Goal: Check status: Check status

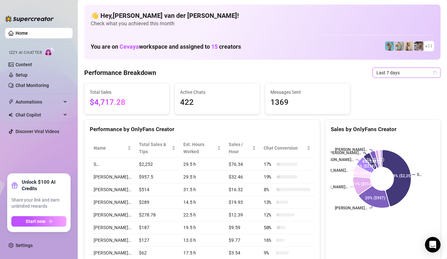
click at [433, 72] on icon "calendar" at bounding box center [435, 73] width 4 height 4
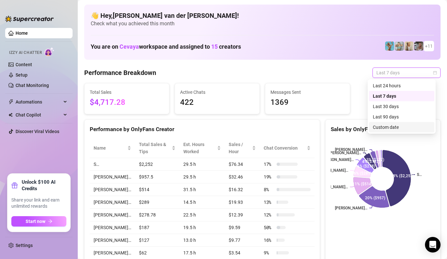
click at [419, 127] on div "Custom date" at bounding box center [402, 126] width 58 height 7
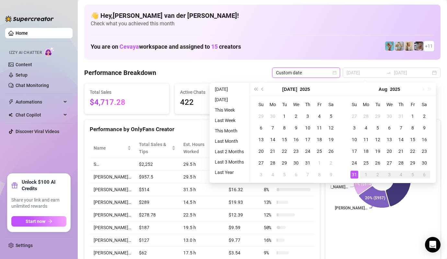
type input "[DATE]"
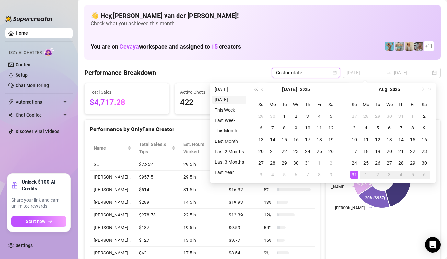
type input "[DATE]"
click at [412, 162] on div "29" at bounding box center [413, 163] width 8 height 8
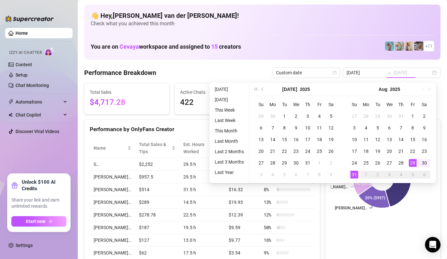
click at [412, 162] on div "29" at bounding box center [413, 163] width 8 height 8
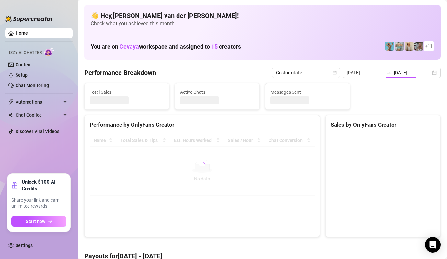
type input "[DATE]"
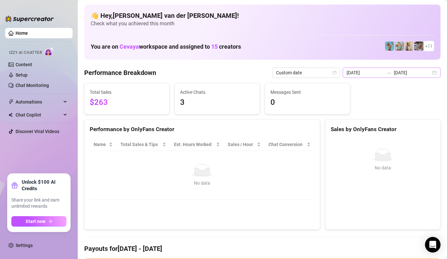
click at [429, 72] on div "[DATE] [DATE]" at bounding box center [392, 72] width 98 height 10
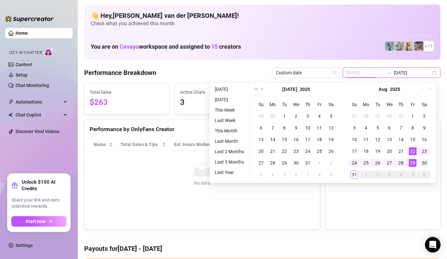
type input "[DATE]"
click at [425, 162] on div "30" at bounding box center [425, 163] width 8 height 8
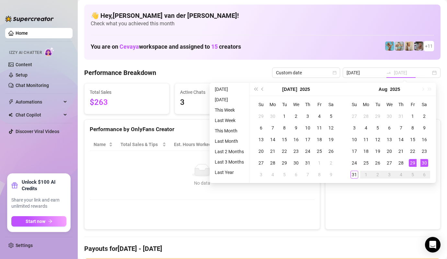
click at [425, 162] on div "30" at bounding box center [425, 163] width 8 height 8
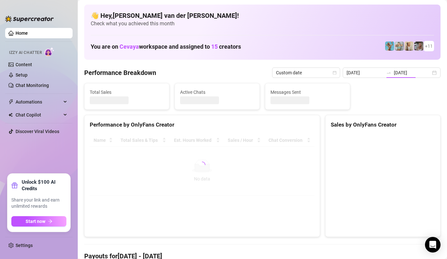
type input "[DATE]"
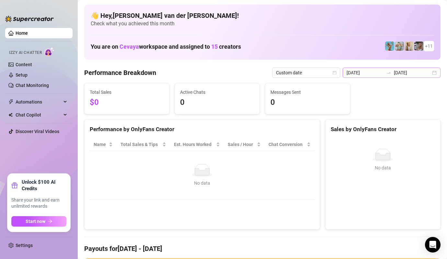
click at [430, 73] on div "[DATE] [DATE]" at bounding box center [392, 72] width 98 height 10
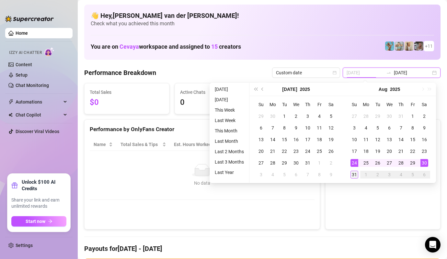
type input "[DATE]"
click at [356, 171] on div "31" at bounding box center [355, 174] width 8 height 8
click at [355, 172] on div "31" at bounding box center [355, 174] width 8 height 8
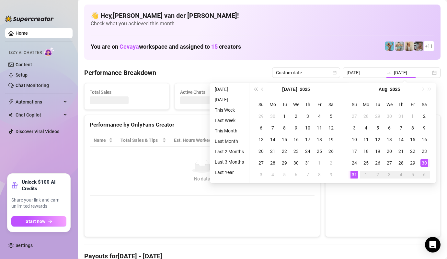
type input "[DATE]"
